Goal: Task Accomplishment & Management: Use online tool/utility

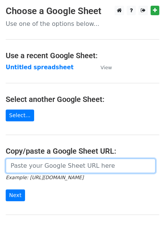
click at [16, 169] on input "url" at bounding box center [81, 166] width 150 height 14
paste input "https://docs.google.com/spreadsheets/d/1BTJMEKwxUn02gJjA4riOh0NeDGWdyvqDREc3gfd…"
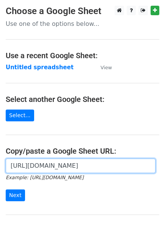
scroll to position [0, 222]
type input "https://docs.google.com/spreadsheets/d/1BTJMEKwxUn02gJjA4riOh0NeDGWdyvqDREc3gfd…"
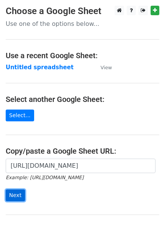
scroll to position [0, 0]
click at [18, 189] on input "Next" at bounding box center [15, 195] width 19 height 12
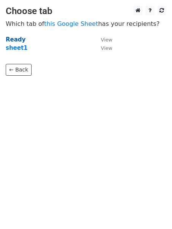
click at [13, 39] on strong "Ready" at bounding box center [16, 39] width 20 height 7
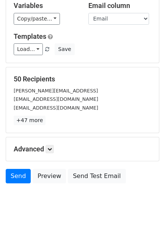
scroll to position [65, 0]
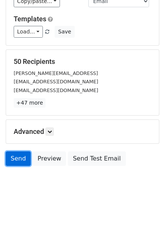
click at [10, 158] on link "Send" at bounding box center [18, 158] width 25 height 14
